Goal: Transaction & Acquisition: Book appointment/travel/reservation

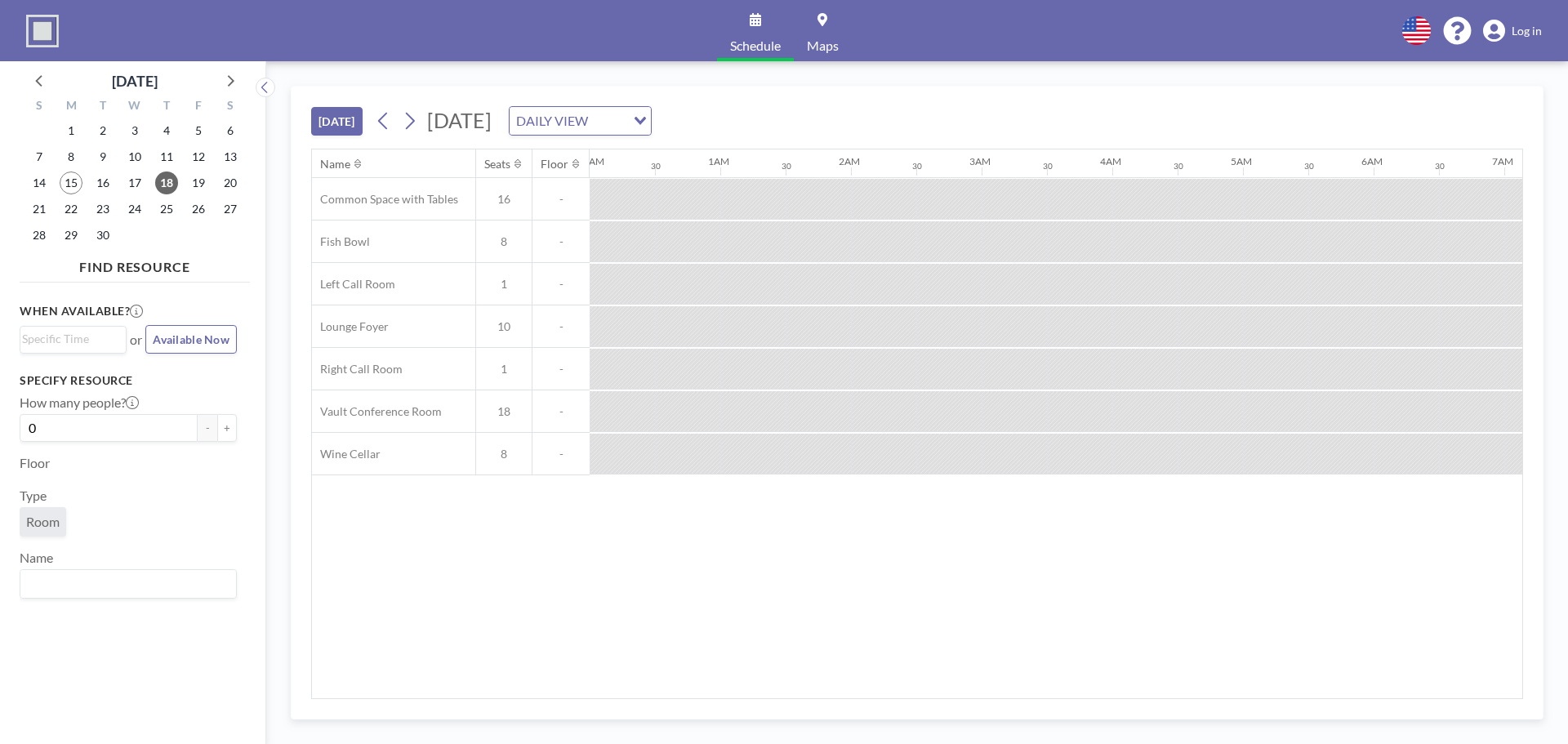
click at [694, 227] on div at bounding box center [688, 241] width 66 height 40
click at [664, 238] on div at bounding box center [688, 241] width 66 height 40
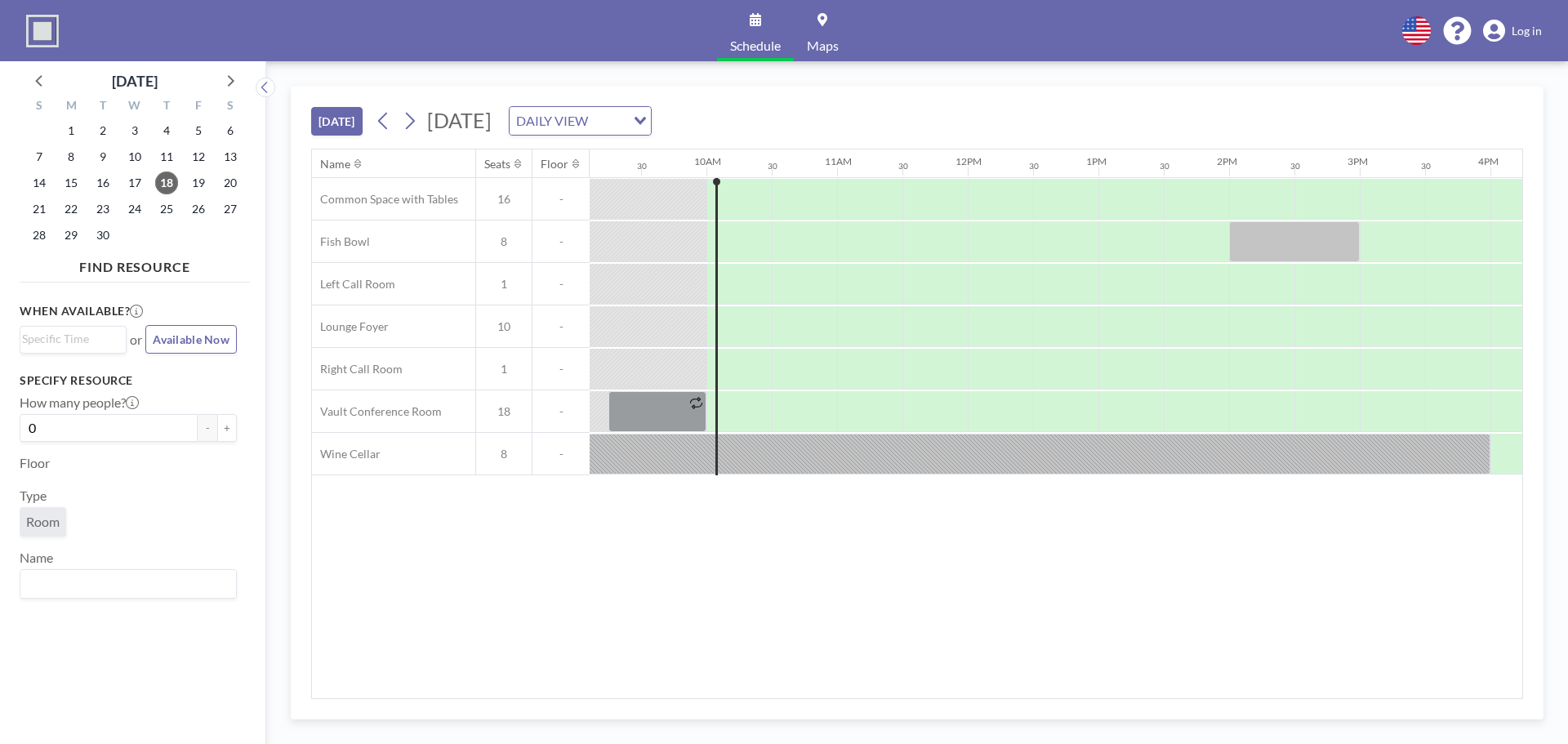
scroll to position [0, 1179]
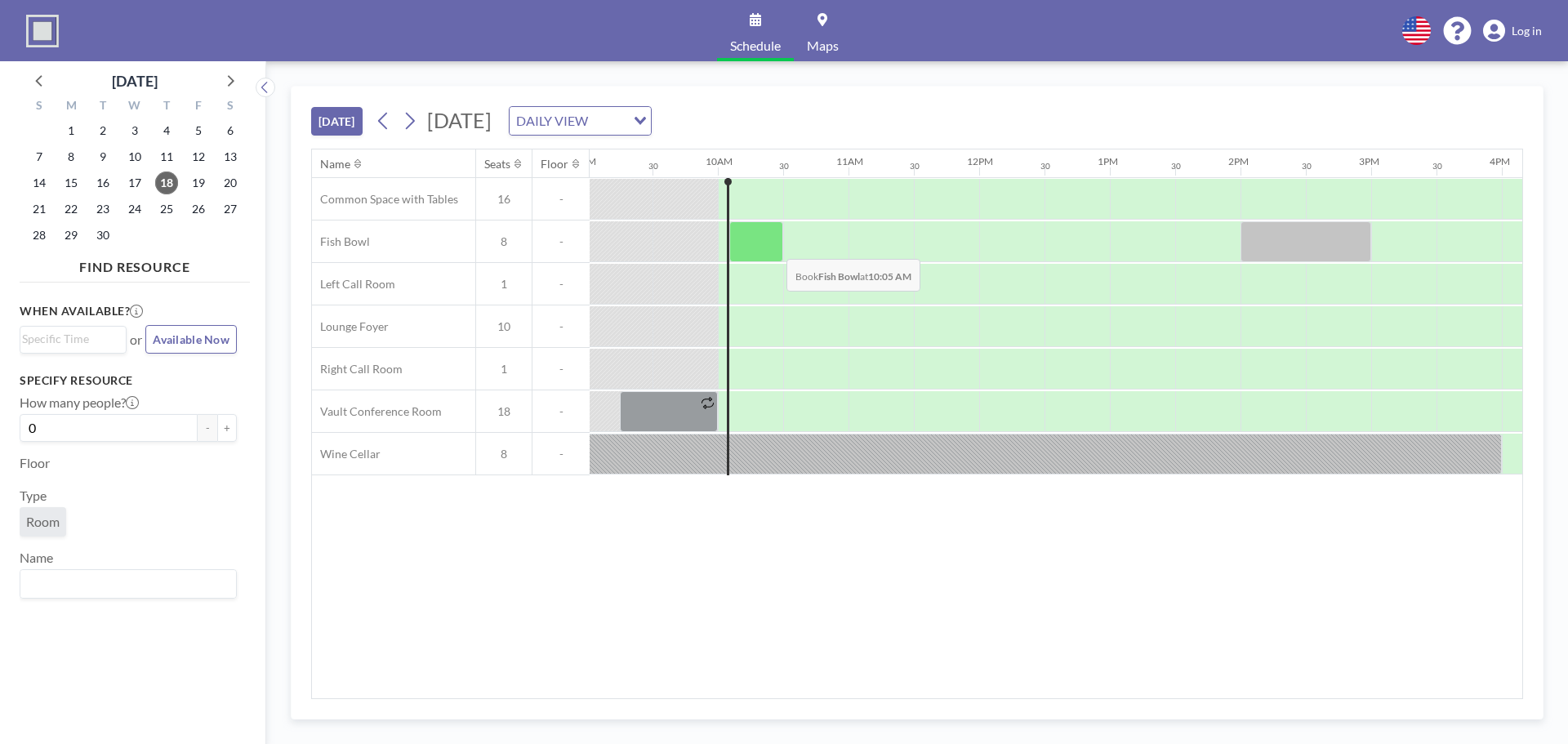
click at [769, 246] on div at bounding box center [756, 242] width 54 height 41
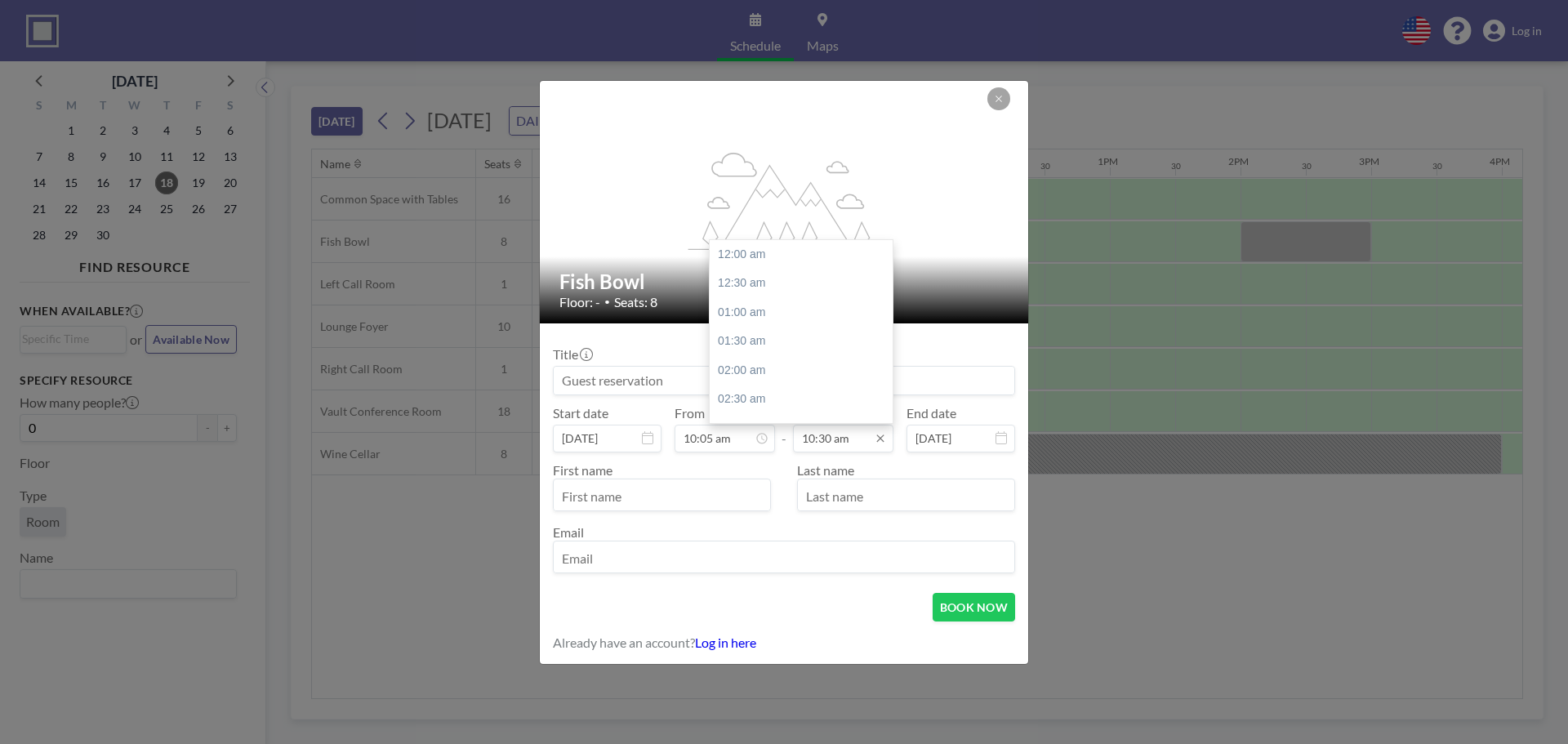
scroll to position [610, 0]
click at [773, 319] on div "11:30 am" at bounding box center [805, 312] width 191 height 29
type input "11:30 am"
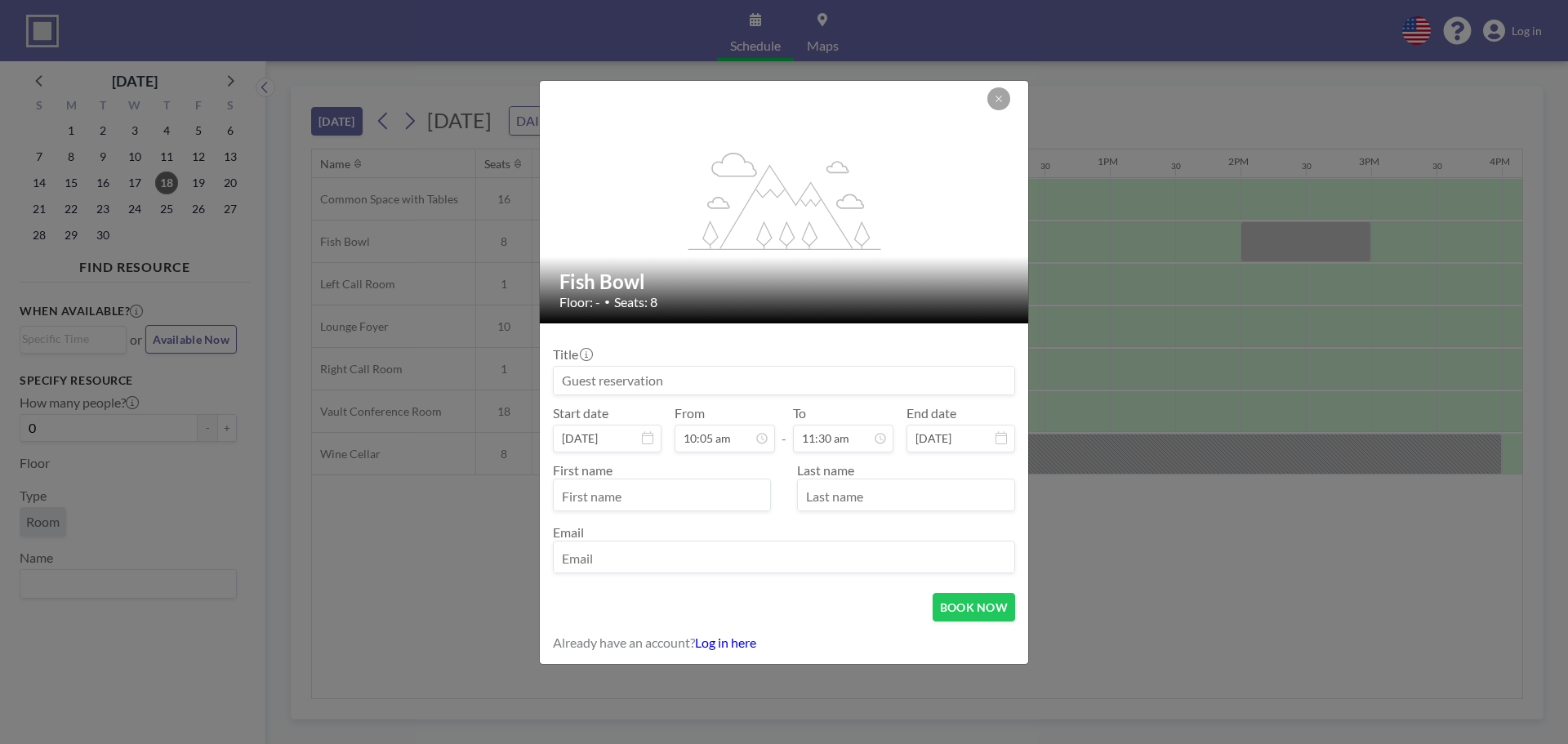
click at [716, 493] on input "text" at bounding box center [662, 497] width 217 height 28
type input "Rebecca"
type input "Slaughter"
click at [687, 564] on input "email" at bounding box center [784, 558] width 461 height 28
type input "rebecca.reinvest@gmail.com"
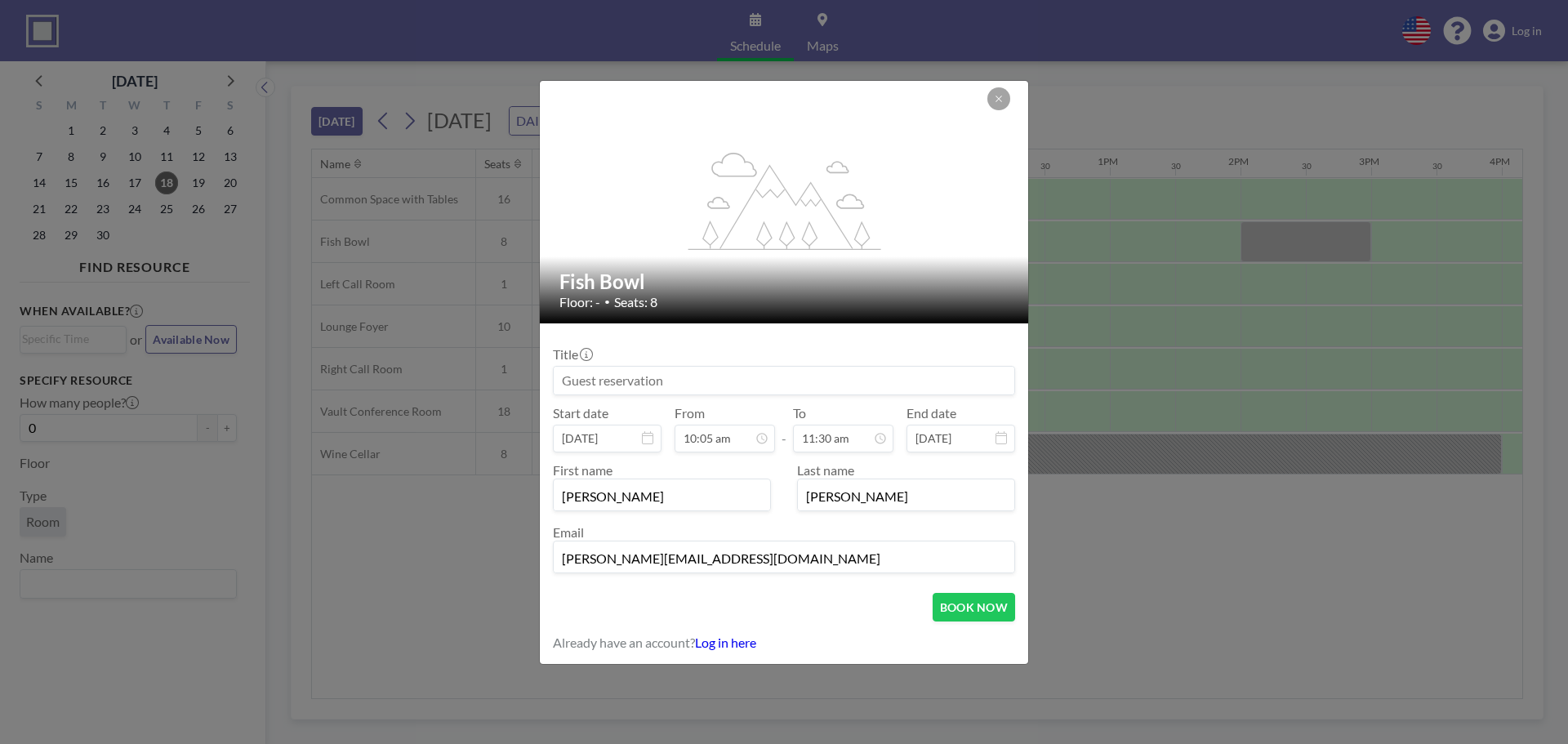
drag, startPoint x: 723, startPoint y: 561, endPoint x: 270, endPoint y: 474, distance: 461.3
click at [270, 474] on div "flex-grow: 1.2; Fish Bowl Floor: - • Seats: 8 Title Start date Sep 18, 2025 Fro…" at bounding box center [784, 372] width 1568 height 744
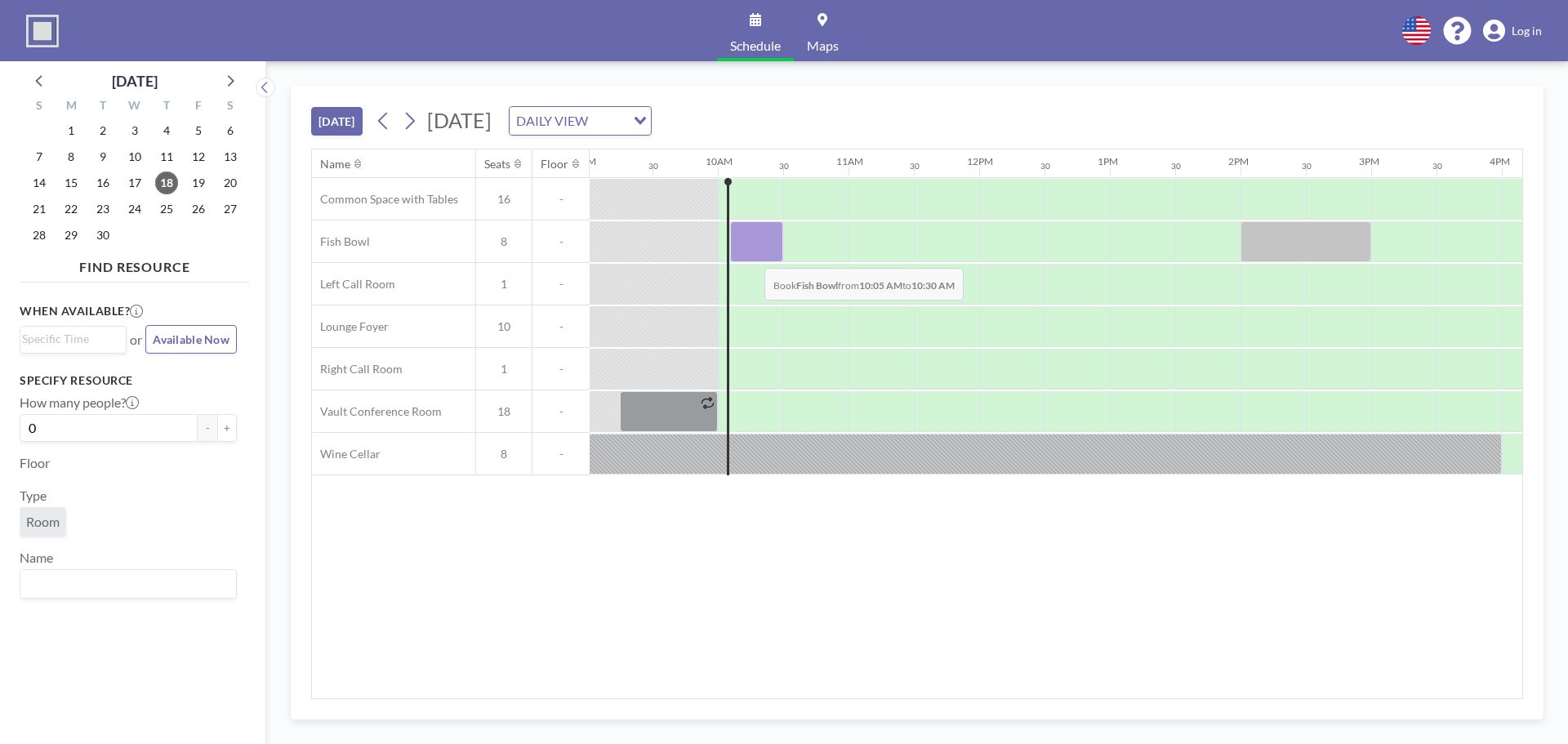
click at [752, 256] on div at bounding box center [756, 242] width 53 height 41
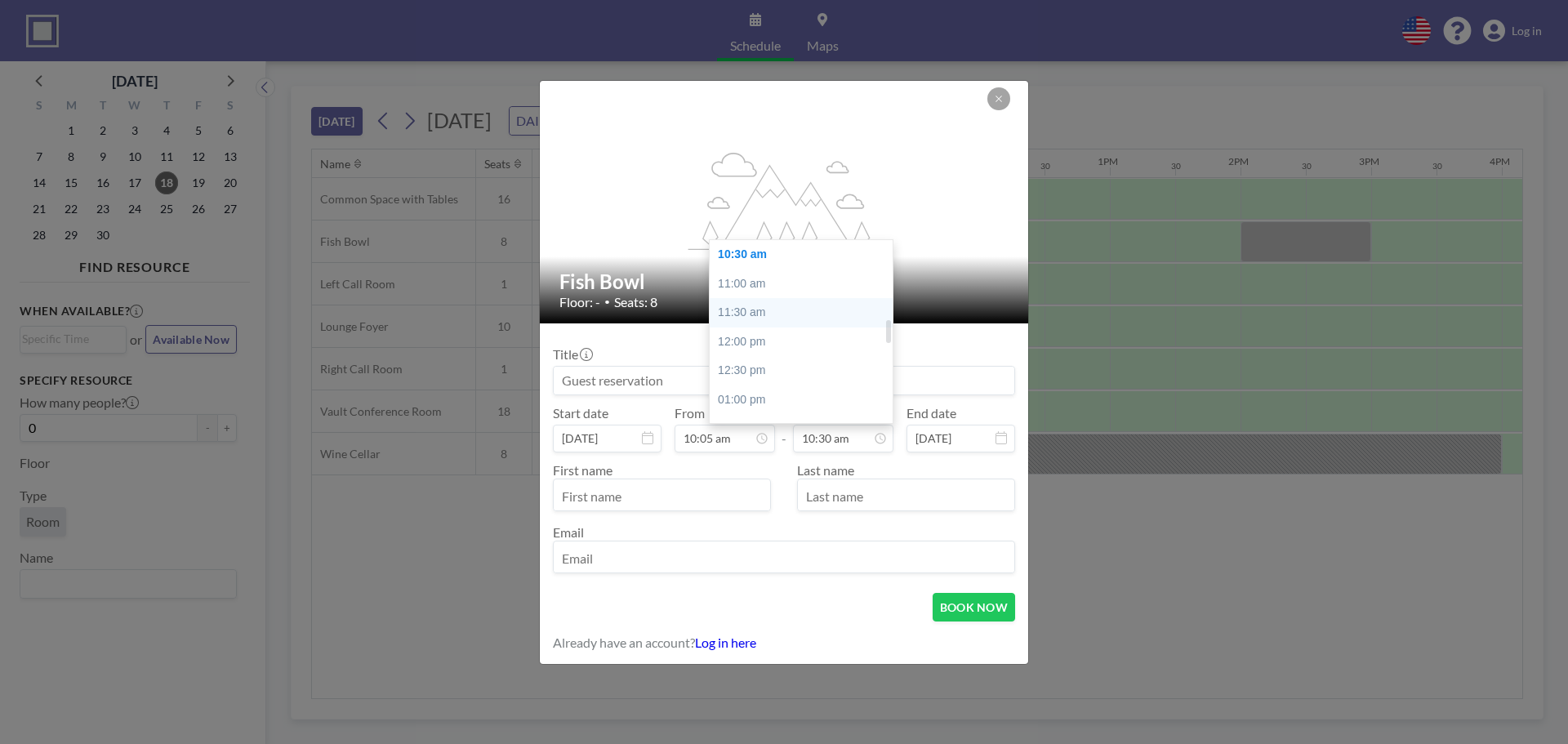
click at [789, 320] on div "11:30 am" at bounding box center [805, 312] width 191 height 29
type input "11:30 am"
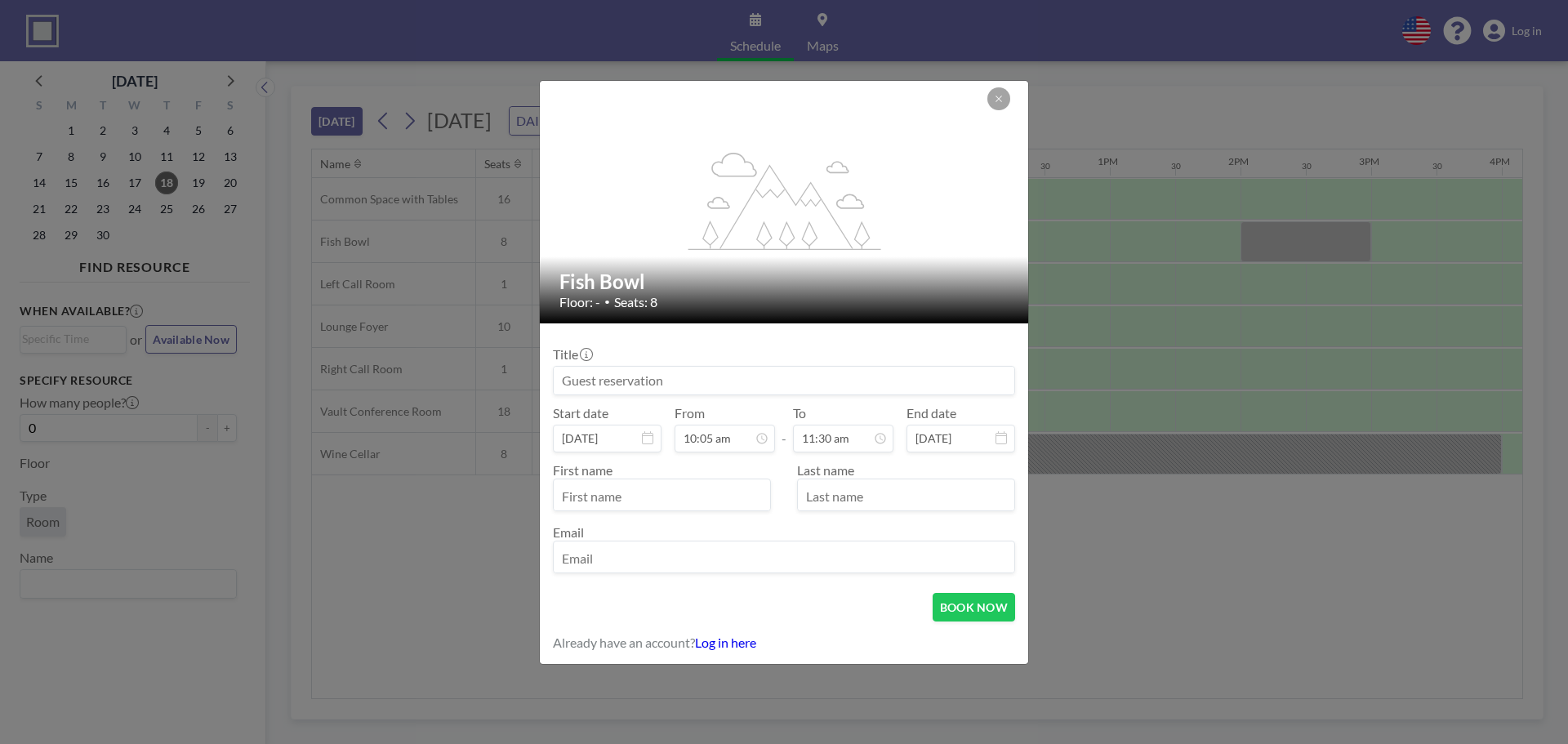
scroll to position [669, 0]
click at [671, 498] on input "text" at bounding box center [662, 497] width 217 height 28
type input "Rebecca"
type input "Slaughter"
click at [665, 567] on input "email" at bounding box center [784, 558] width 461 height 28
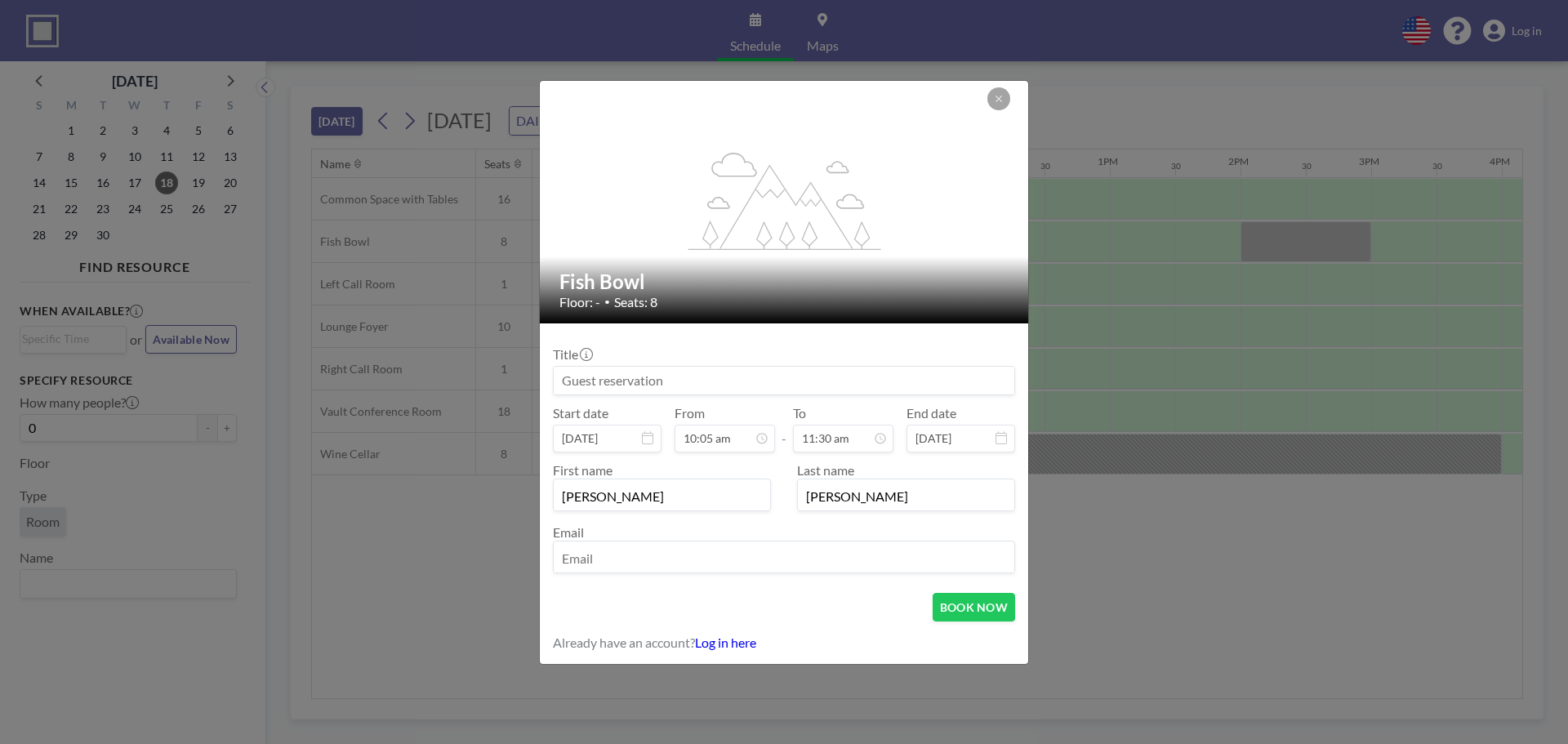
type input "rebecca.slaughter@realatlas.com"
click at [956, 612] on button "BOOK NOW" at bounding box center [974, 607] width 82 height 29
